Goal: Submit feedback/report problem

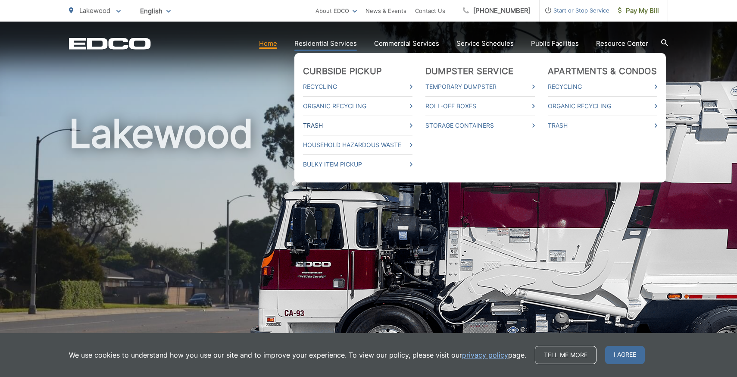
click at [326, 125] on link "Trash" at bounding box center [357, 125] width 109 height 10
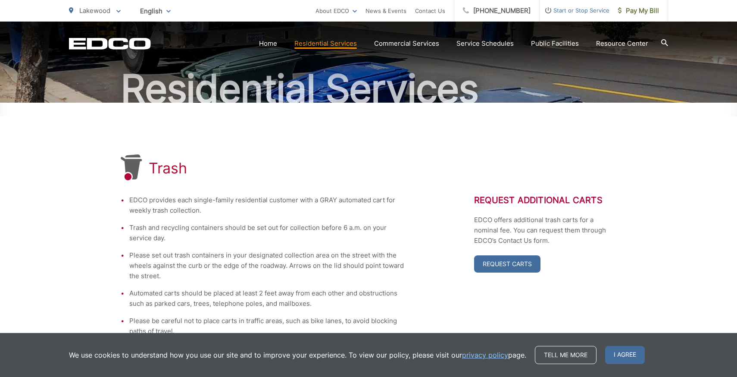
scroll to position [78, 0]
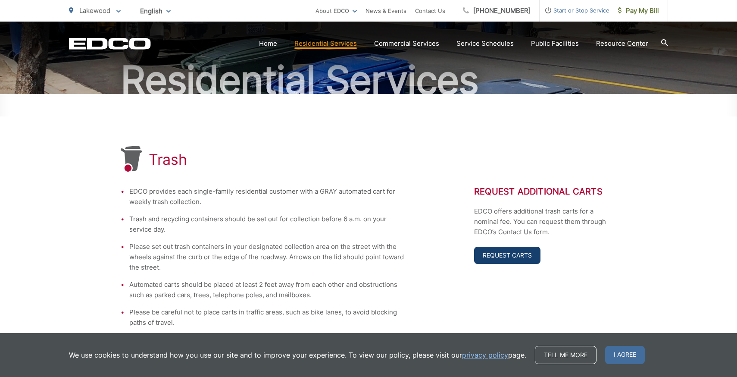
click at [528, 250] on link "Request Carts" at bounding box center [507, 255] width 66 height 17
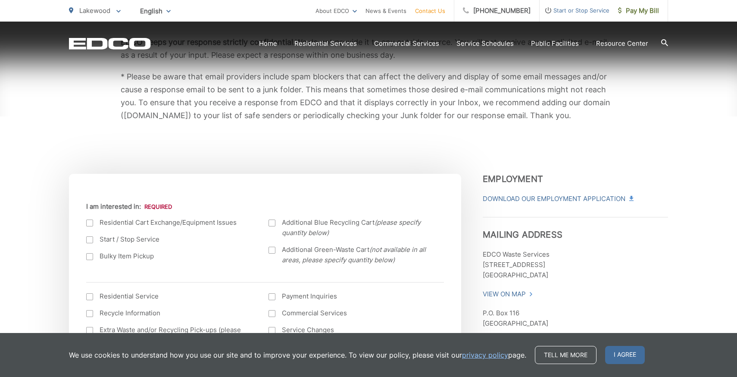
scroll to position [189, 0]
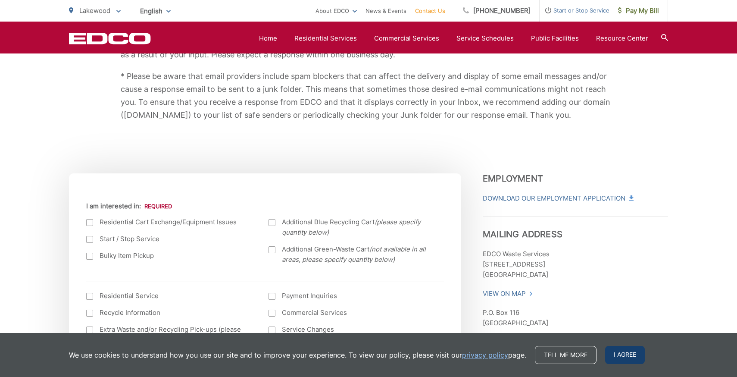
click at [617, 357] on span "I agree" at bounding box center [625, 355] width 40 height 18
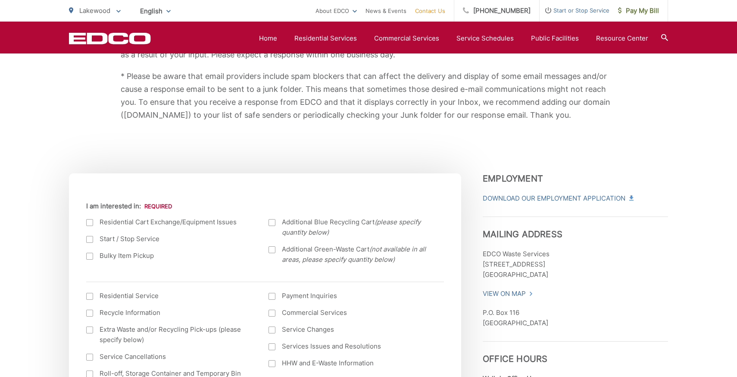
click at [89, 222] on div at bounding box center [89, 222] width 7 height 7
click at [0, 0] on input "I am interested in:" at bounding box center [0, 0] width 0 height 0
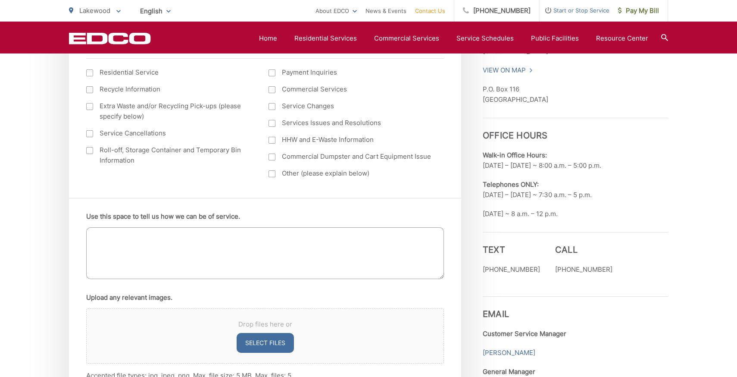
scroll to position [413, 0]
click at [209, 250] on textarea "Use this space to tell us how we can be of service." at bounding box center [265, 252] width 358 height 52
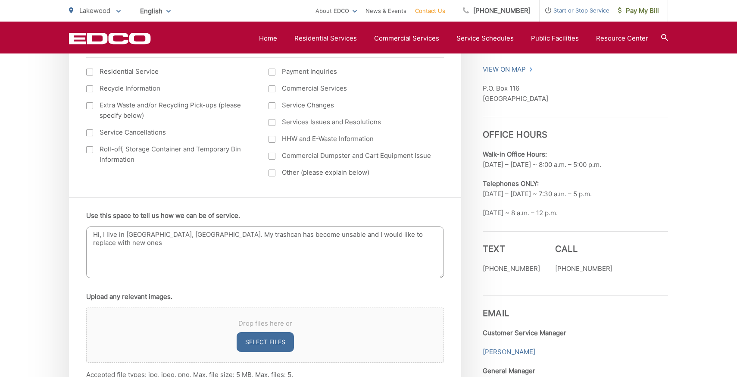
click at [264, 233] on textarea "Hi, I live in Lakewood, CA. My trashcan has become unsable and I would like to …" at bounding box center [265, 252] width 358 height 52
click at [175, 233] on textarea "Hi, I live in Lakewood, CA. My trashcan has become unstable and I would like to…" at bounding box center [265, 252] width 358 height 52
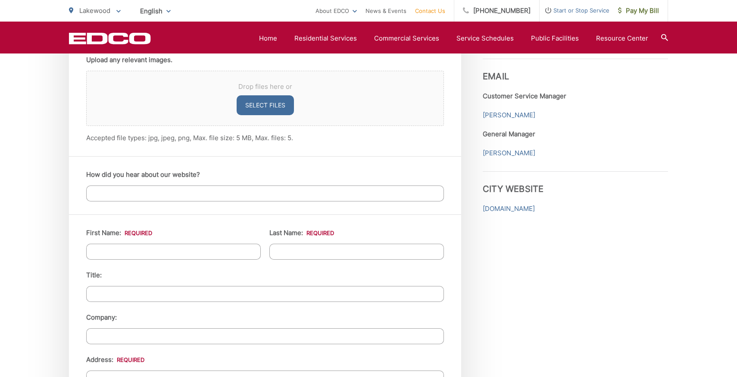
scroll to position [651, 0]
type textarea "Hi, I live in Lakewood, CA. My trashcan has become unstable and I would like to…"
click at [212, 243] on input "First Name: *" at bounding box center [173, 250] width 175 height 16
type input "Rizwan"
type input "Memon"
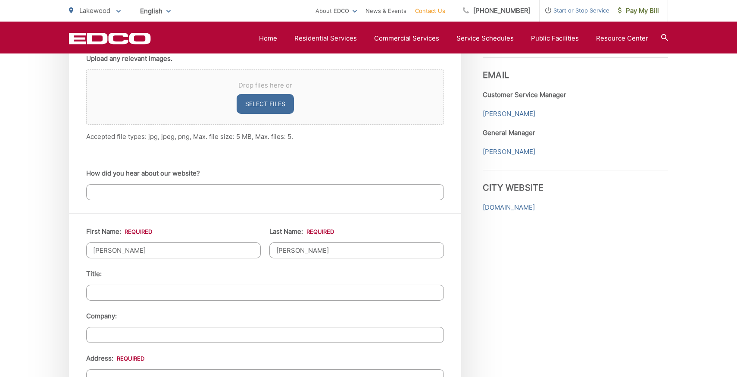
type input "20927 ely ave"
type input "Lakewood"
type input "90715"
type input "3107385279"
type input "Rizwanm3@gmail.com"
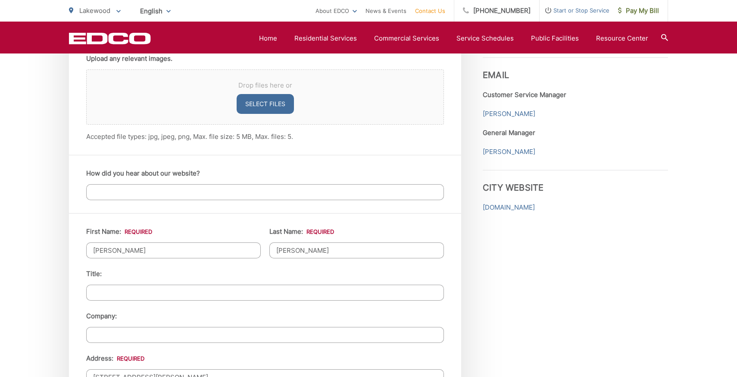
type input "Rizwanm3@gmail.com"
type input "(310) 738-5279"
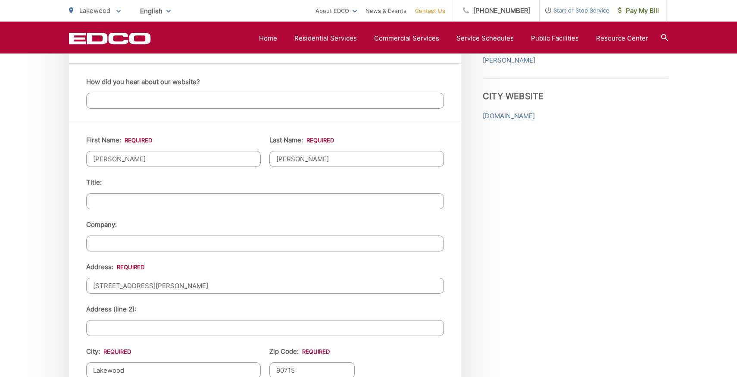
scroll to position [747, 0]
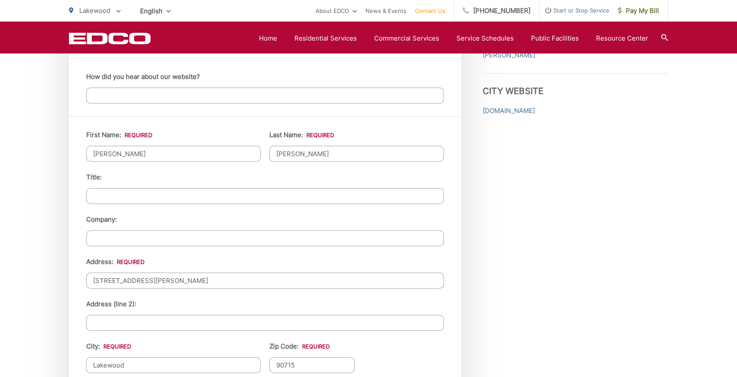
click at [173, 278] on input "20927 ely ave" at bounding box center [265, 280] width 358 height 16
click at [174, 309] on li "Address (line 2):" at bounding box center [265, 315] width 358 height 32
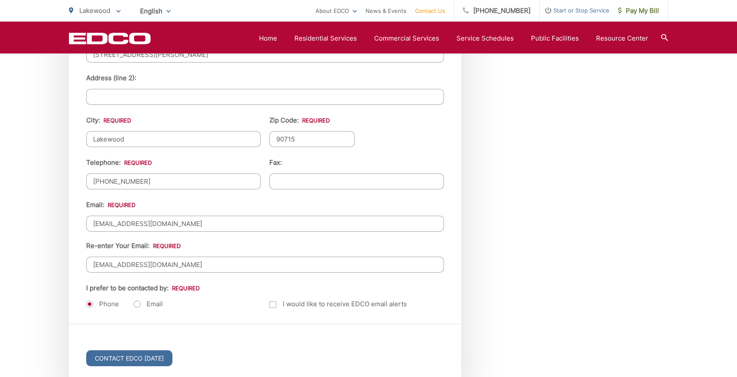
scroll to position [976, 0]
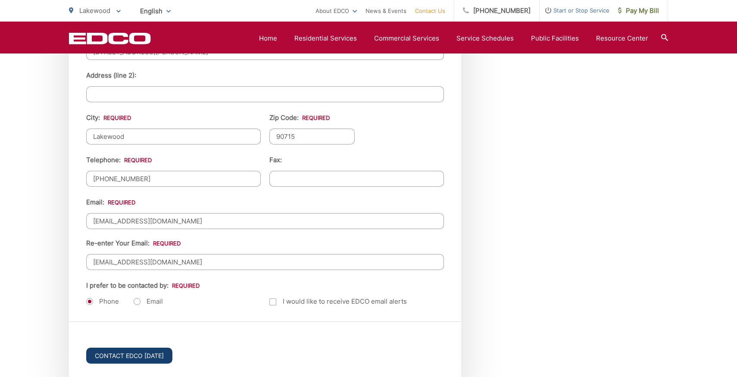
click at [147, 353] on input "Contact EDCO Today" at bounding box center [129, 355] width 86 height 16
